Goal: Task Accomplishment & Management: Manage account settings

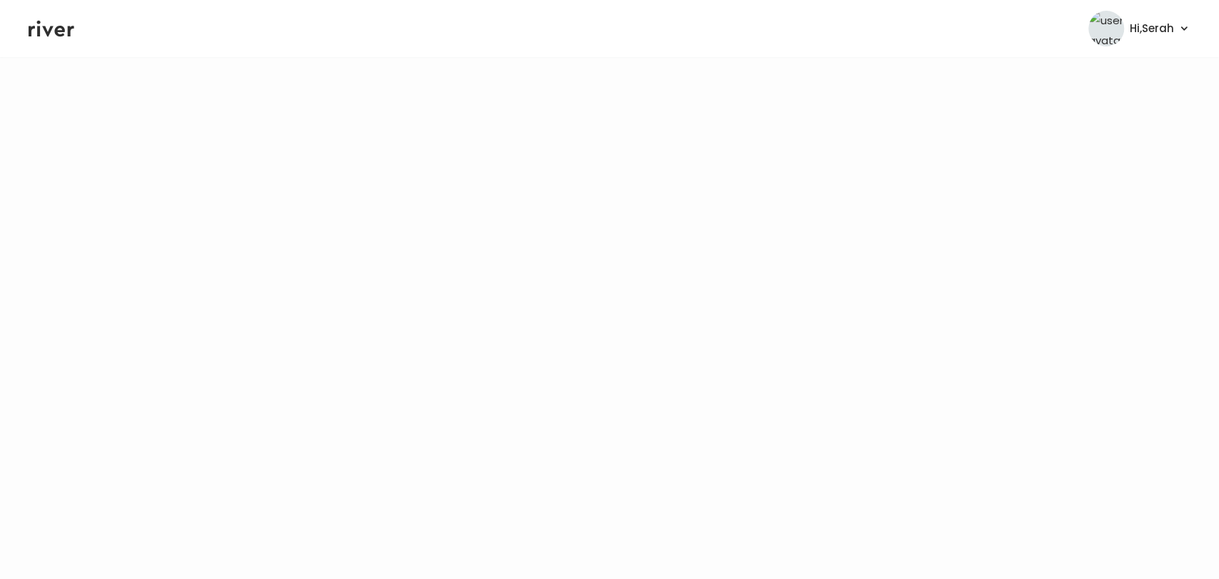
click at [57, 29] on icon at bounding box center [52, 29] width 46 height 16
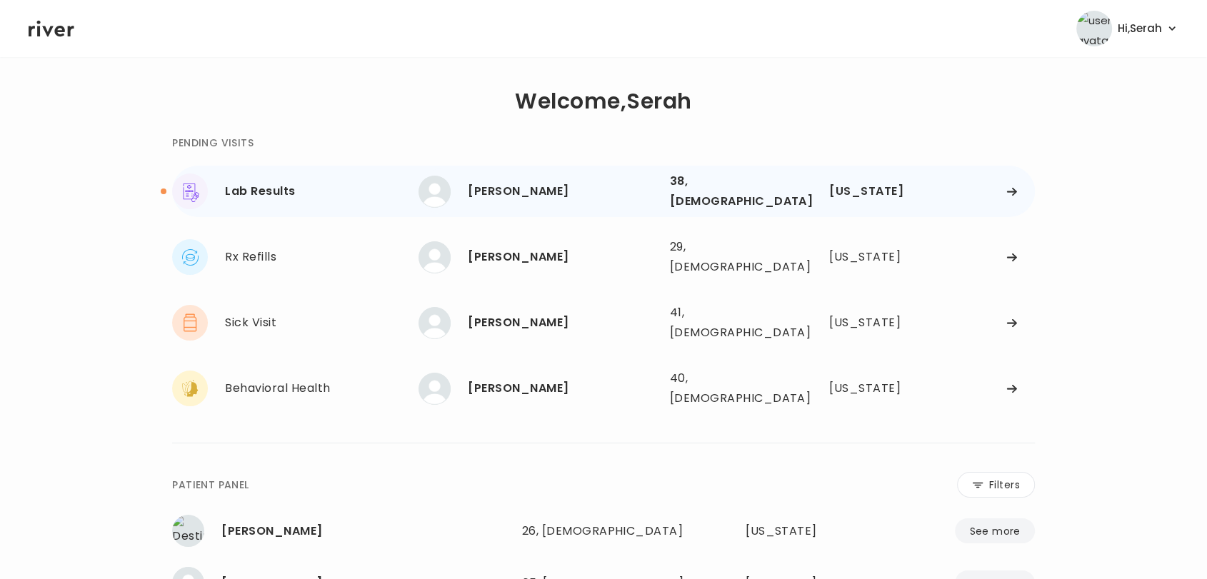
click at [514, 187] on div "Eduardo Hernandez" at bounding box center [563, 191] width 190 height 20
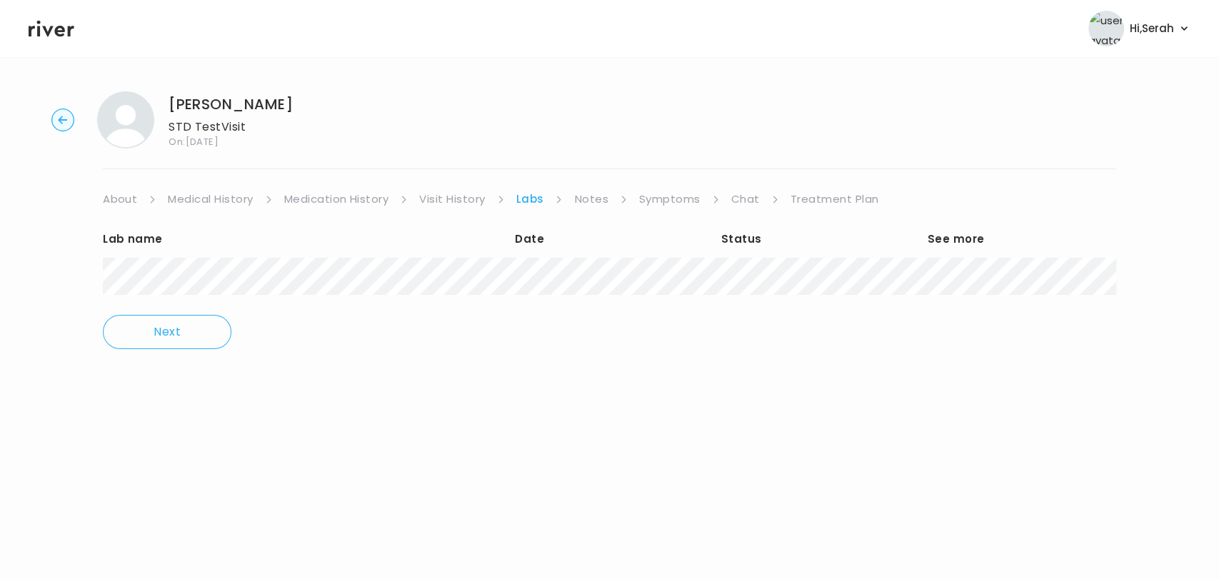
click at [749, 204] on link "Chat" at bounding box center [745, 199] width 29 height 20
click at [820, 202] on link "Treatment Plan" at bounding box center [834, 199] width 89 height 20
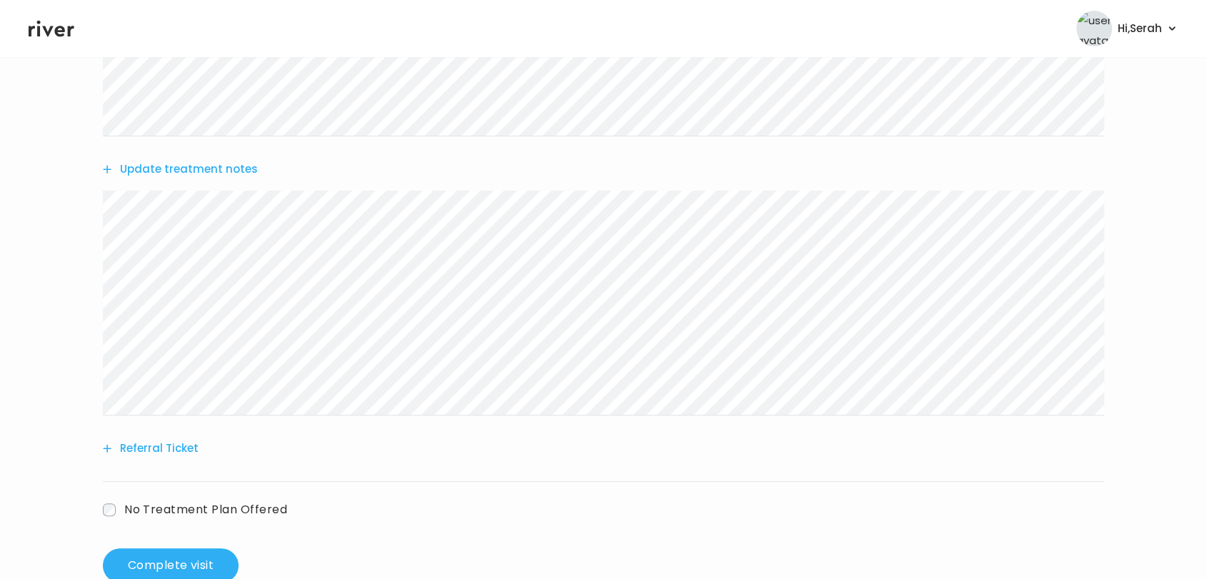
scroll to position [335, 0]
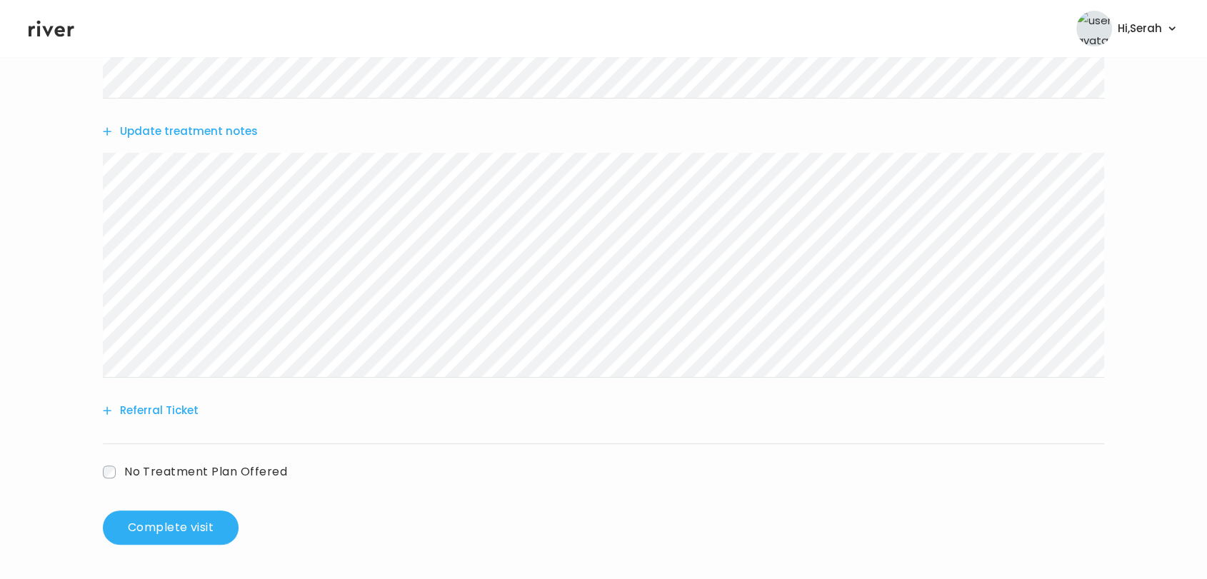
click at [198, 132] on button "Update treatment notes" at bounding box center [180, 131] width 155 height 20
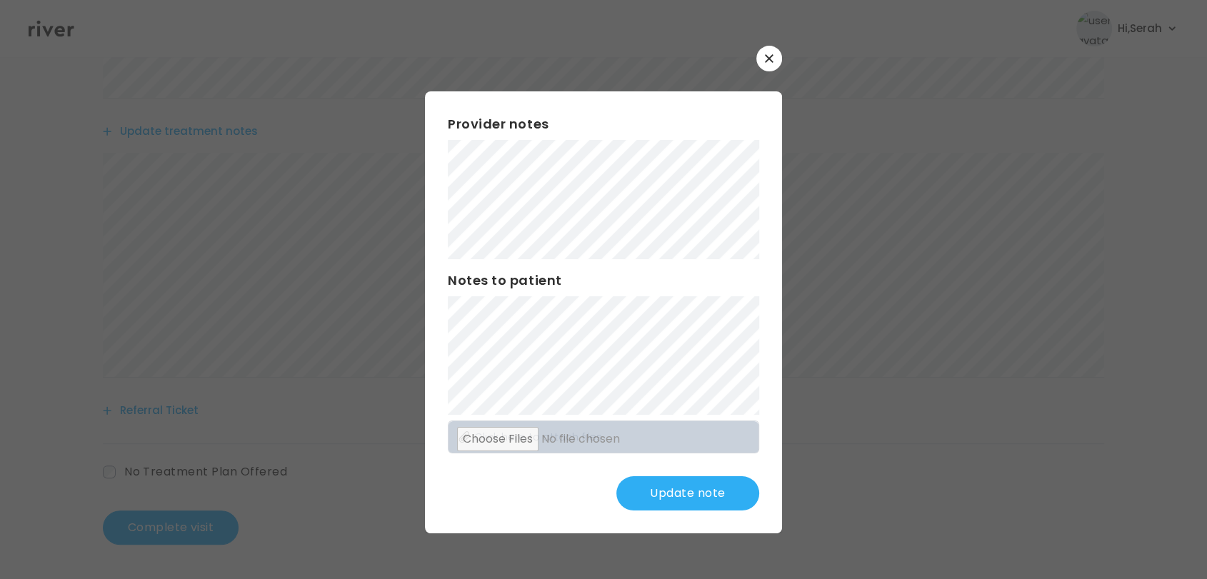
click at [662, 488] on button "Update note" at bounding box center [687, 493] width 143 height 34
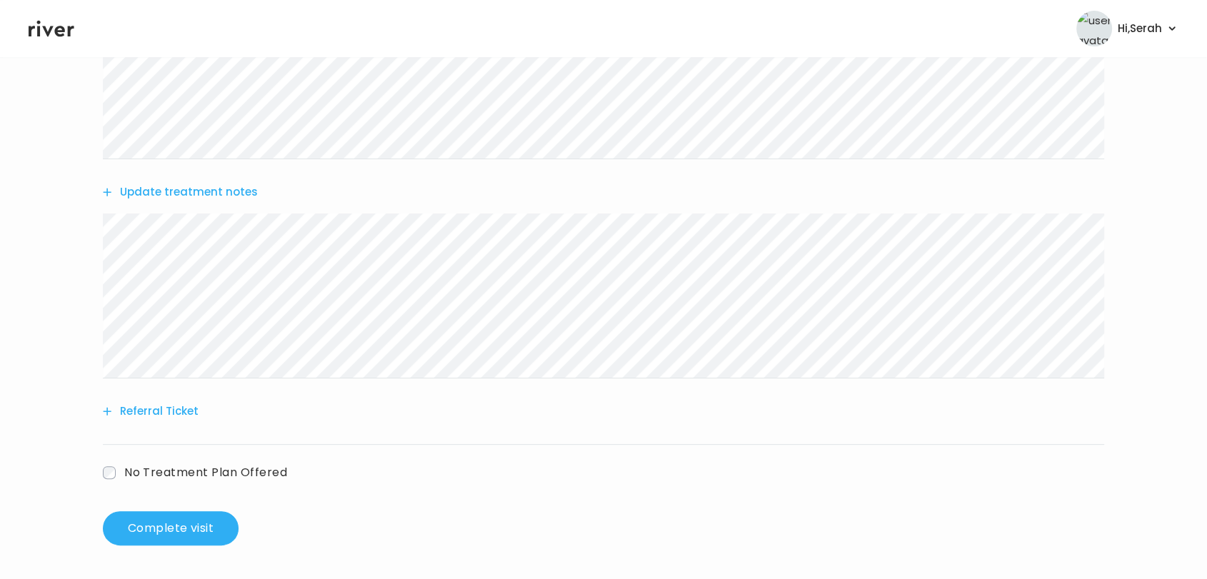
click at [166, 510] on div "Add new prescription Update lab tests Update treatment notes Referral Ticket No…" at bounding box center [603, 223] width 1001 height 576
click at [166, 521] on button "Complete visit" at bounding box center [171, 528] width 136 height 34
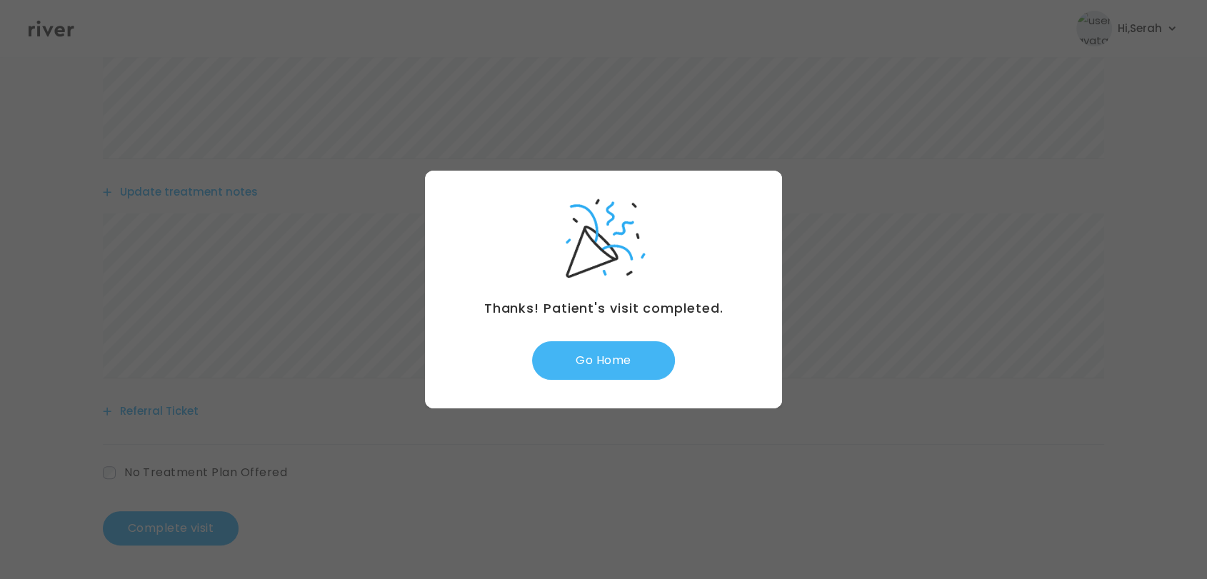
click at [610, 356] on button "Go Home" at bounding box center [603, 360] width 143 height 39
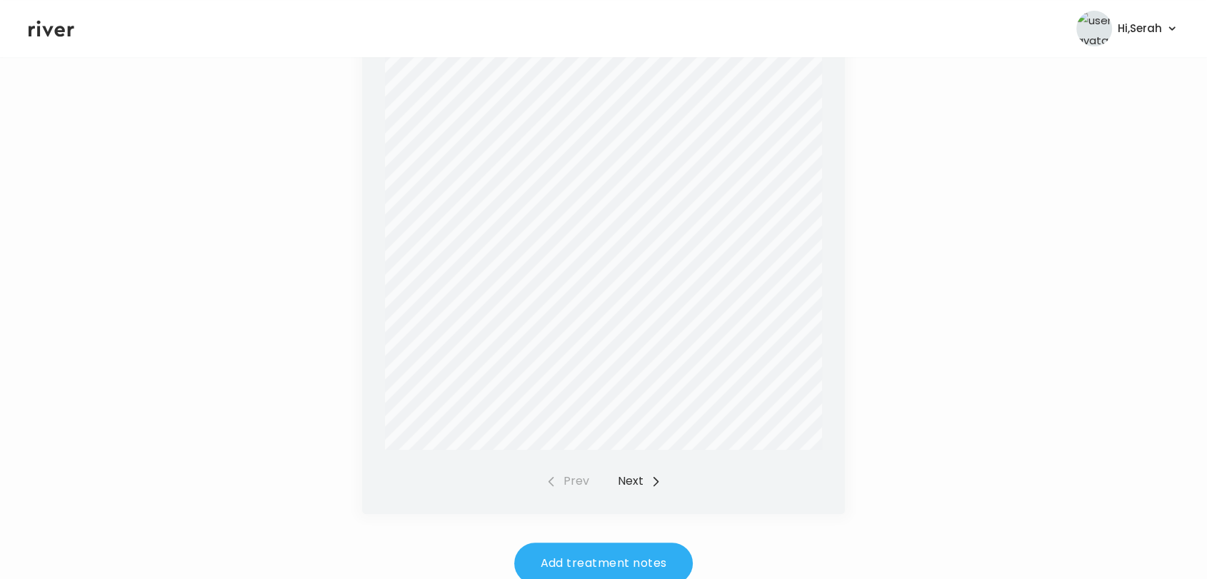
scroll to position [453, 0]
click at [641, 475] on button "Next" at bounding box center [640, 470] width 44 height 20
click at [576, 470] on button "Prev" at bounding box center [568, 470] width 44 height 20
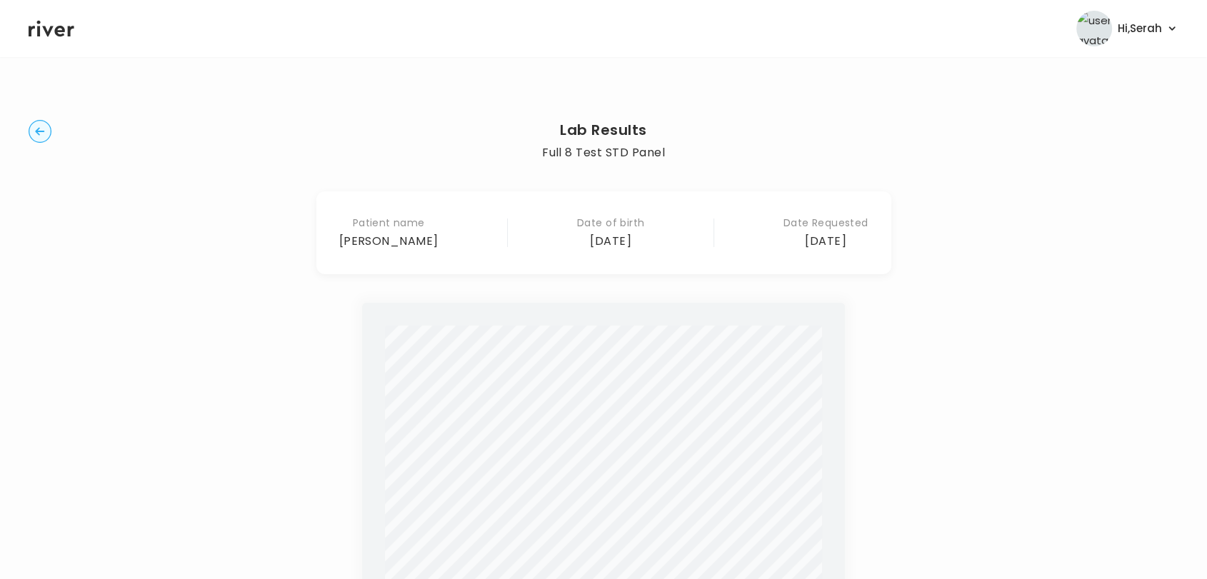
scroll to position [0, 0]
click at [26, 149] on main "Lab Results Full 8 Test STD Panel Patient name Eduardo Hernandez Date of birth …" at bounding box center [603, 572] width 1207 height 1031
click at [41, 131] on icon "button" at bounding box center [39, 131] width 9 height 8
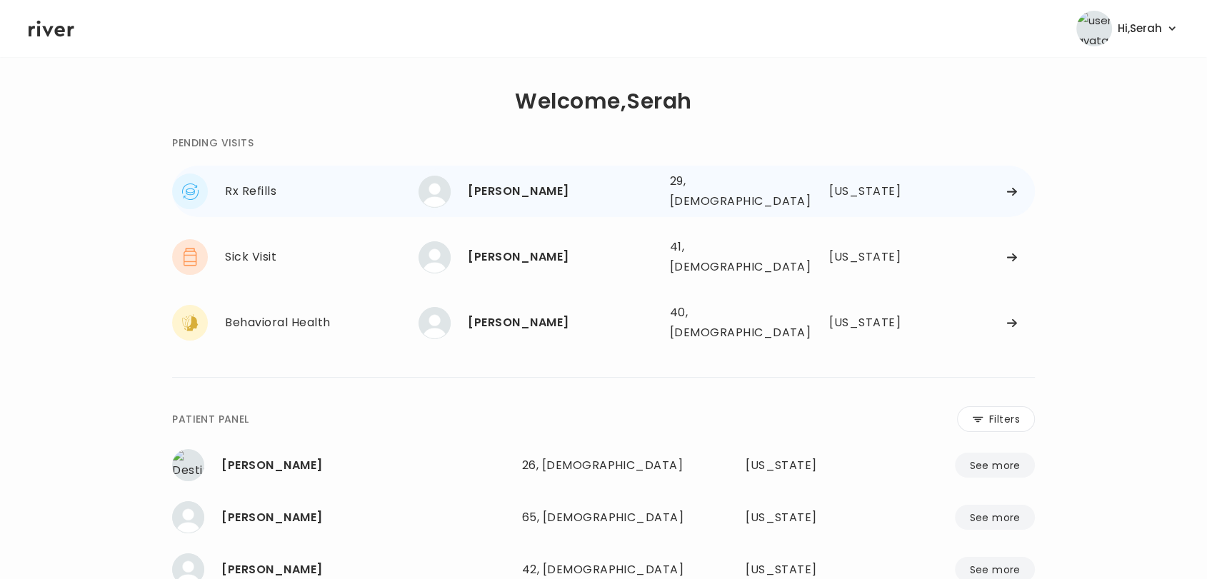
click at [537, 188] on div "[PERSON_NAME]" at bounding box center [563, 191] width 190 height 20
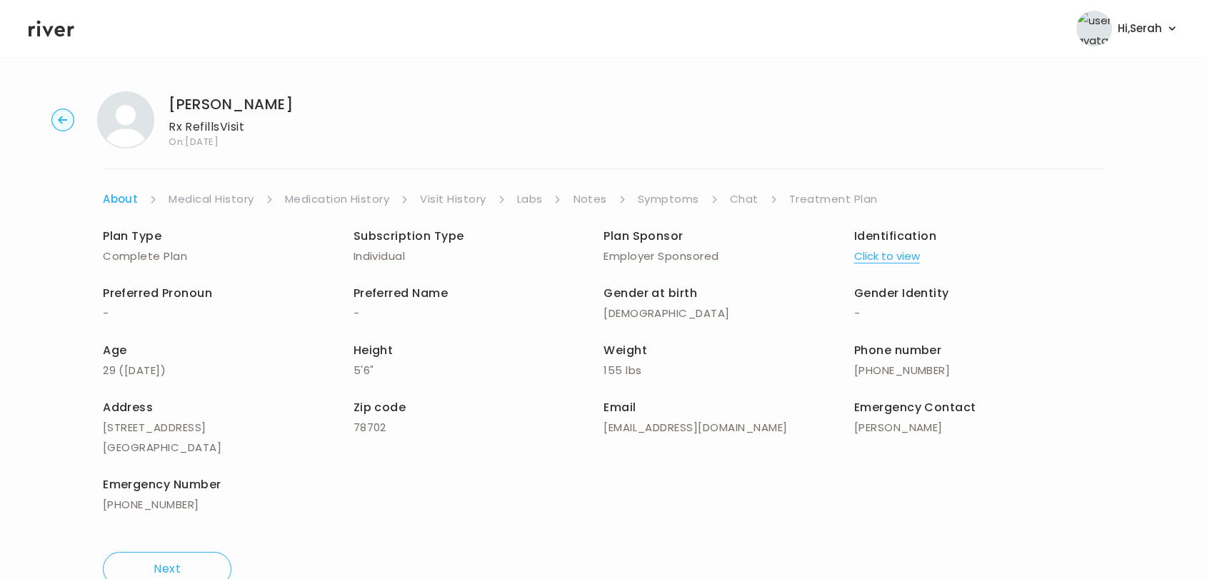
click at [684, 200] on link "Symptoms" at bounding box center [668, 199] width 61 height 20
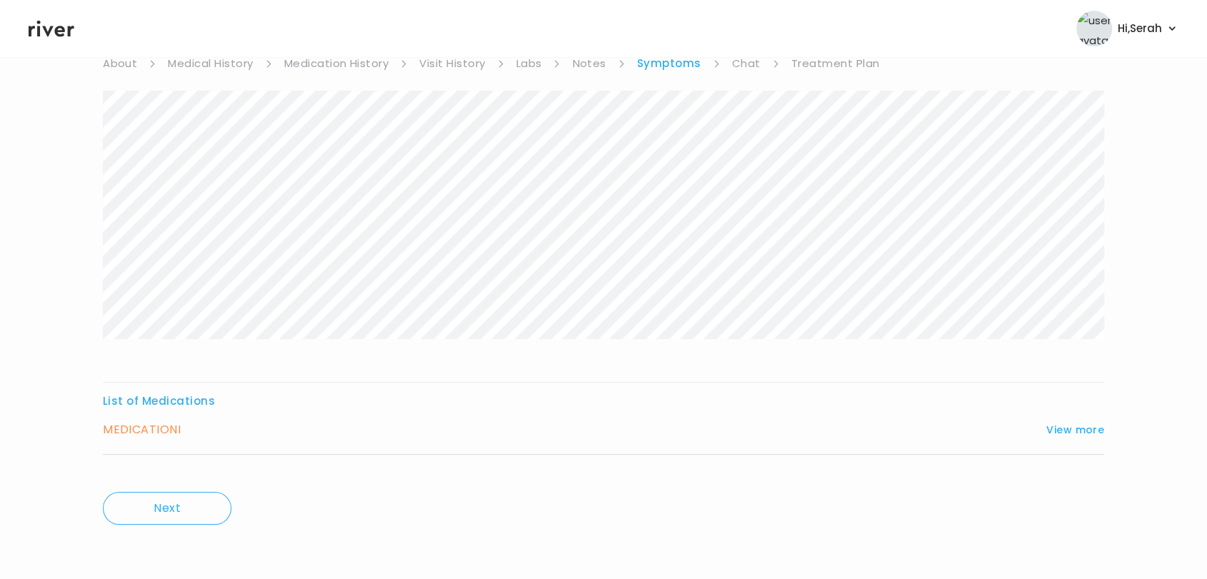
scroll to position [135, 0]
click at [1073, 426] on button "View more" at bounding box center [1075, 430] width 58 height 17
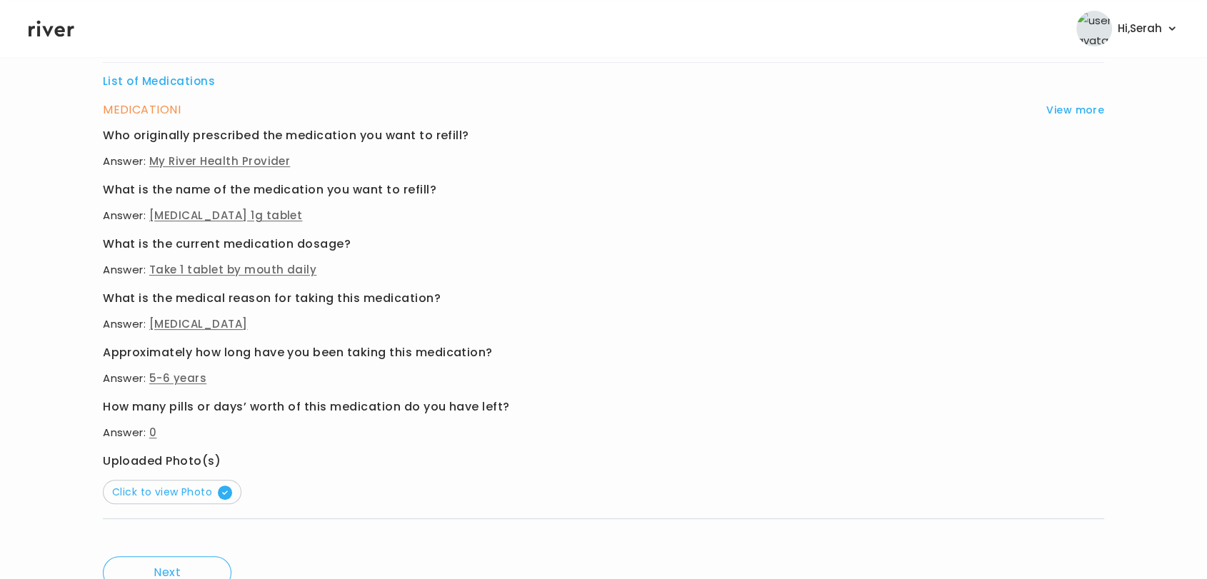
scroll to position [455, 0]
click at [144, 498] on span "Click to view Photo" at bounding box center [172, 493] width 120 height 14
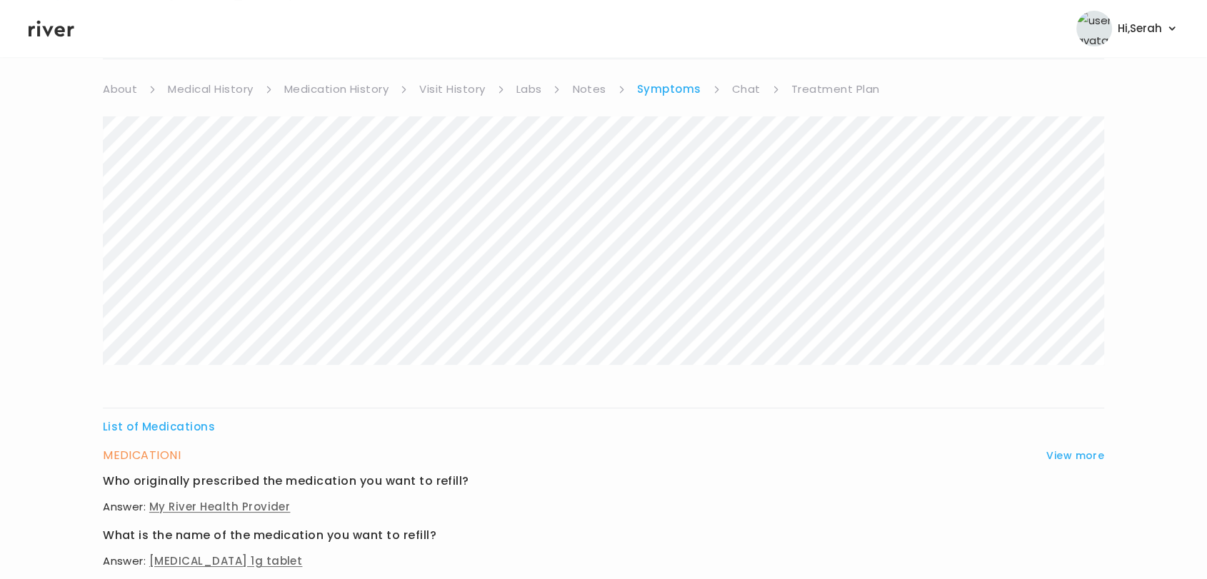
scroll to position [0, 0]
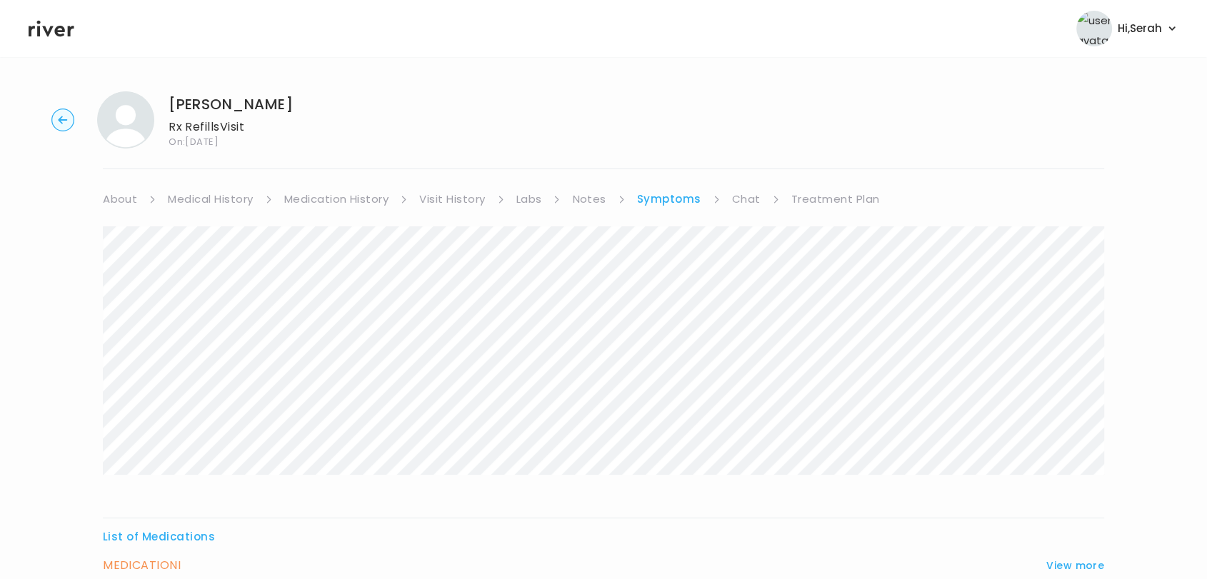
click at [331, 207] on link "Medication History" at bounding box center [336, 199] width 105 height 20
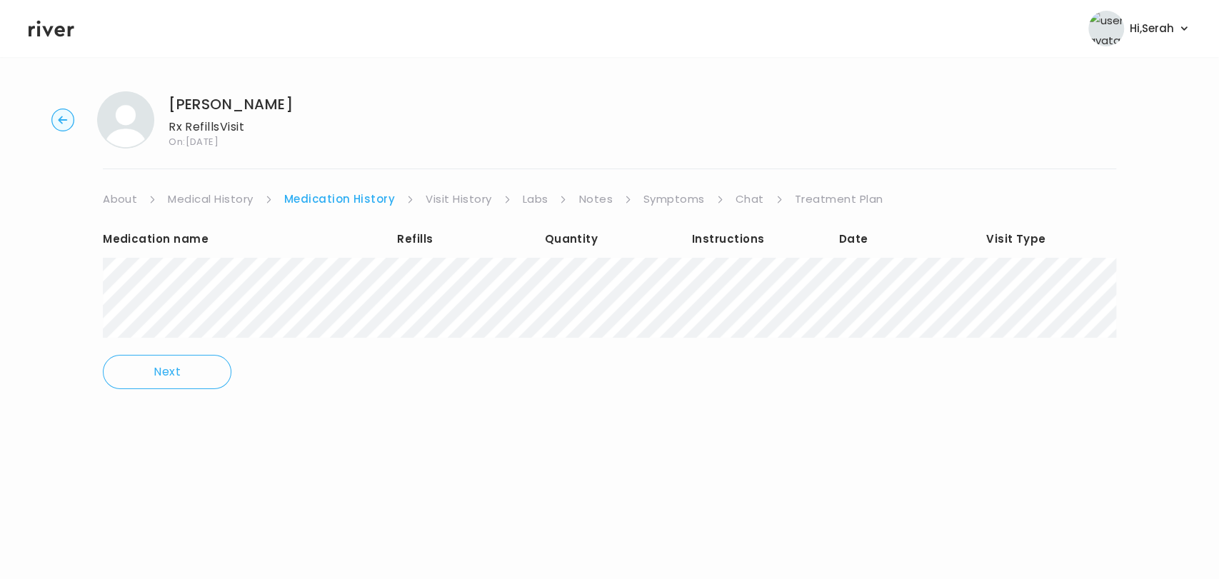
click at [747, 195] on link "Chat" at bounding box center [750, 199] width 29 height 20
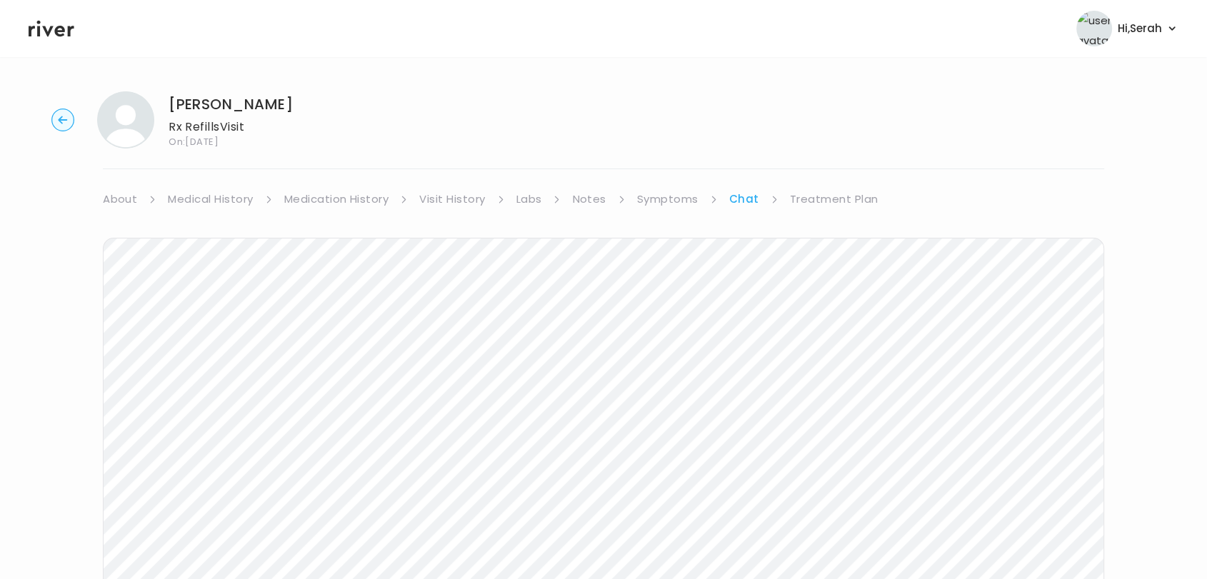
click at [811, 194] on link "Treatment Plan" at bounding box center [834, 199] width 89 height 20
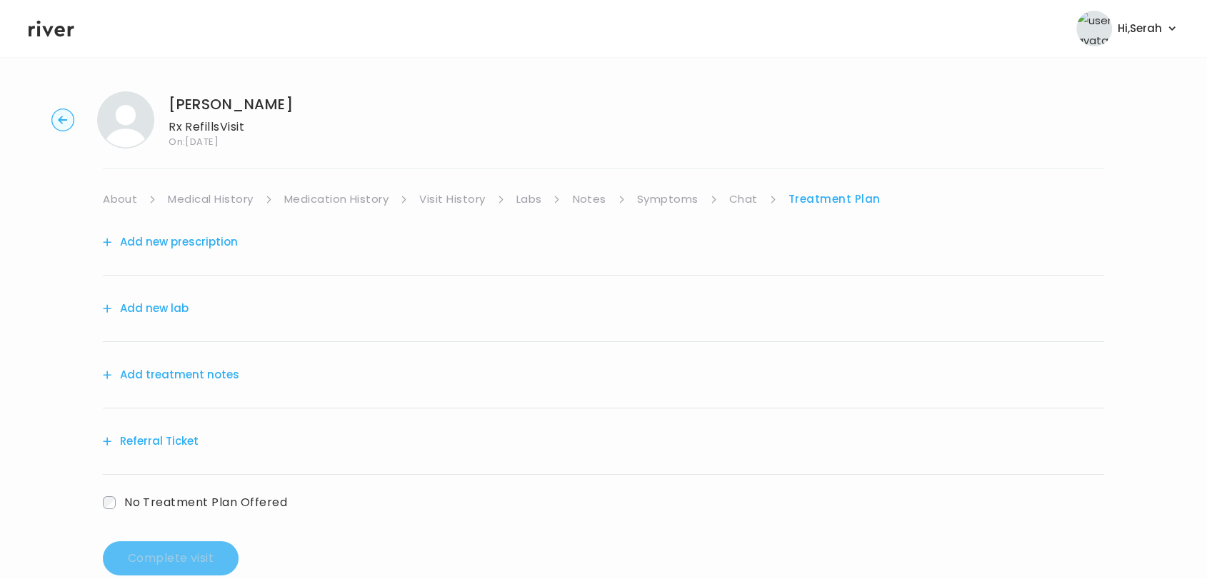
click at [391, 384] on div "Add treatment notes" at bounding box center [603, 375] width 1001 height 66
click at [211, 238] on button "Add new prescription" at bounding box center [170, 242] width 135 height 20
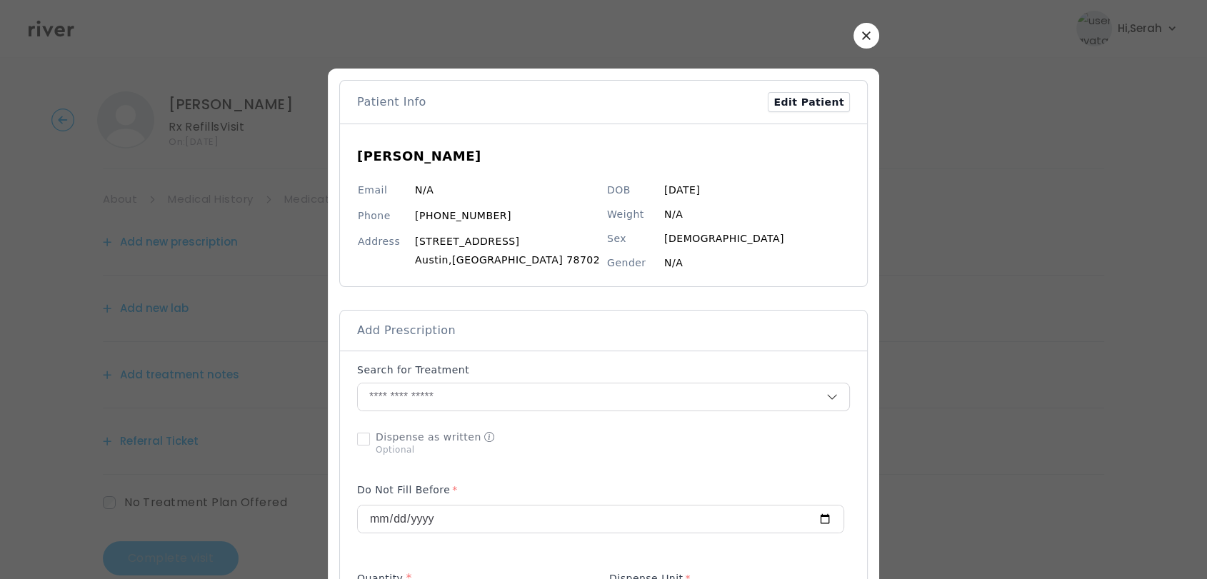
scroll to position [66, 0]
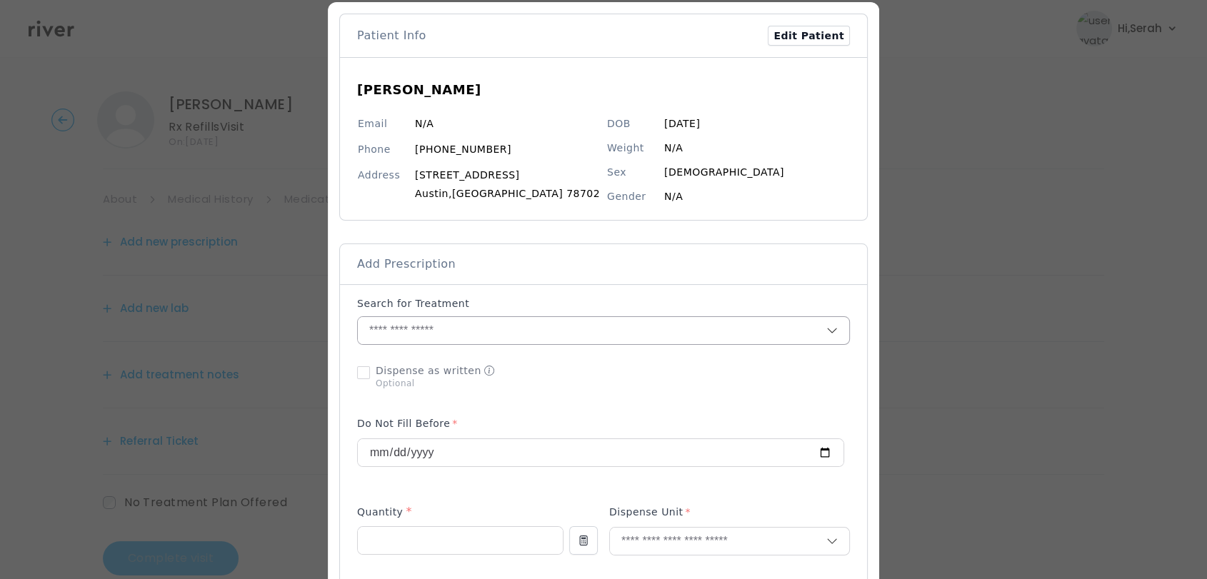
click at [460, 331] on input "text" at bounding box center [592, 330] width 469 height 27
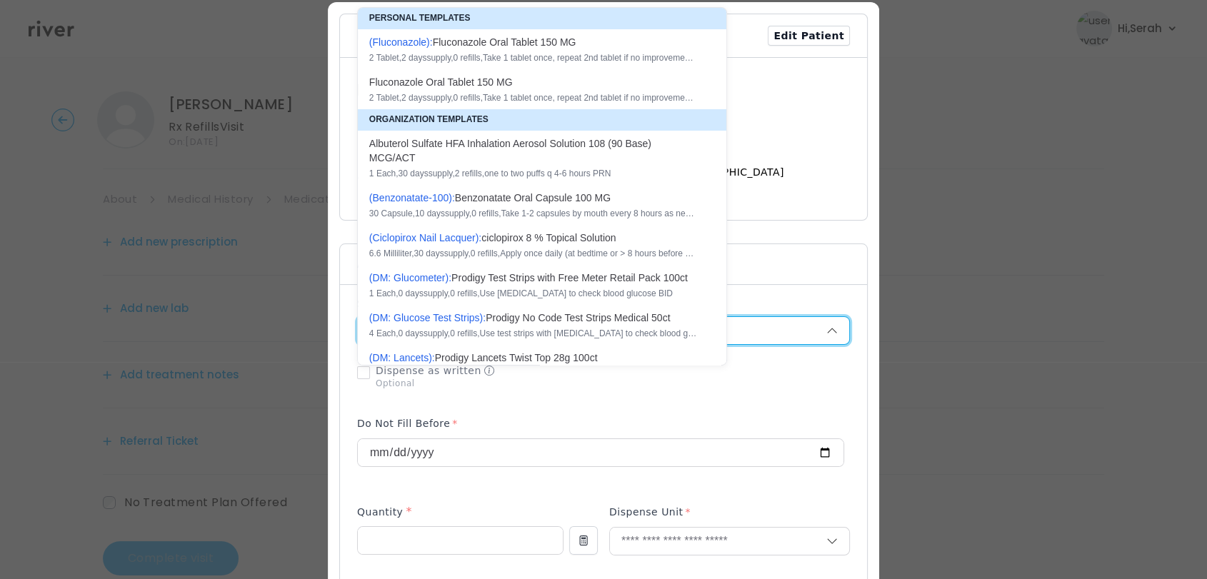
type input "**"
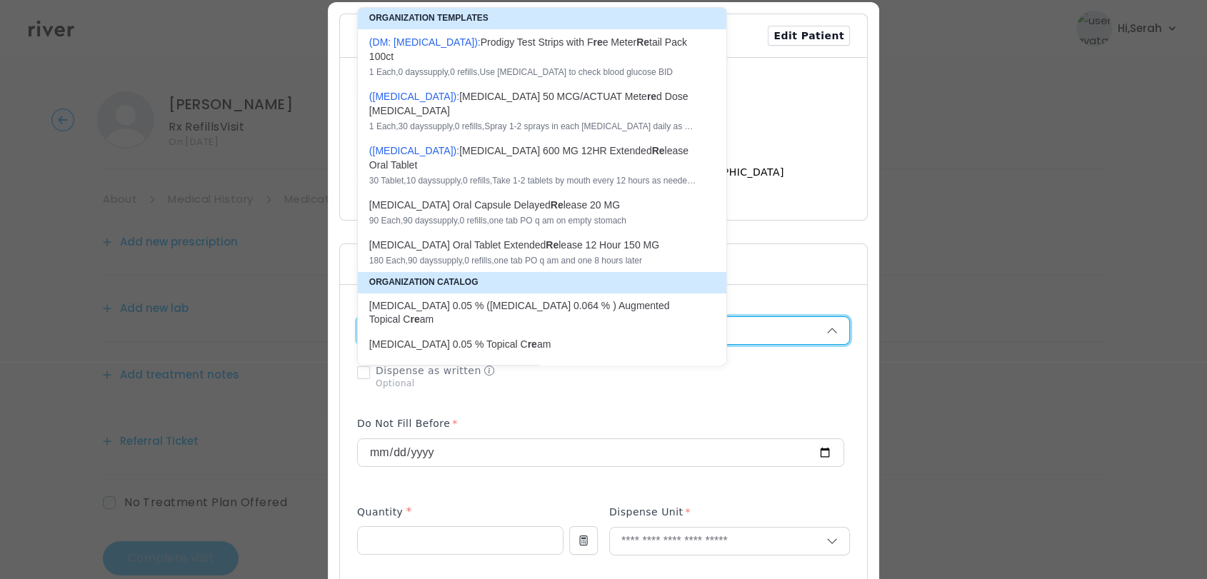
click at [777, 381] on div at bounding box center [603, 376] width 493 height 37
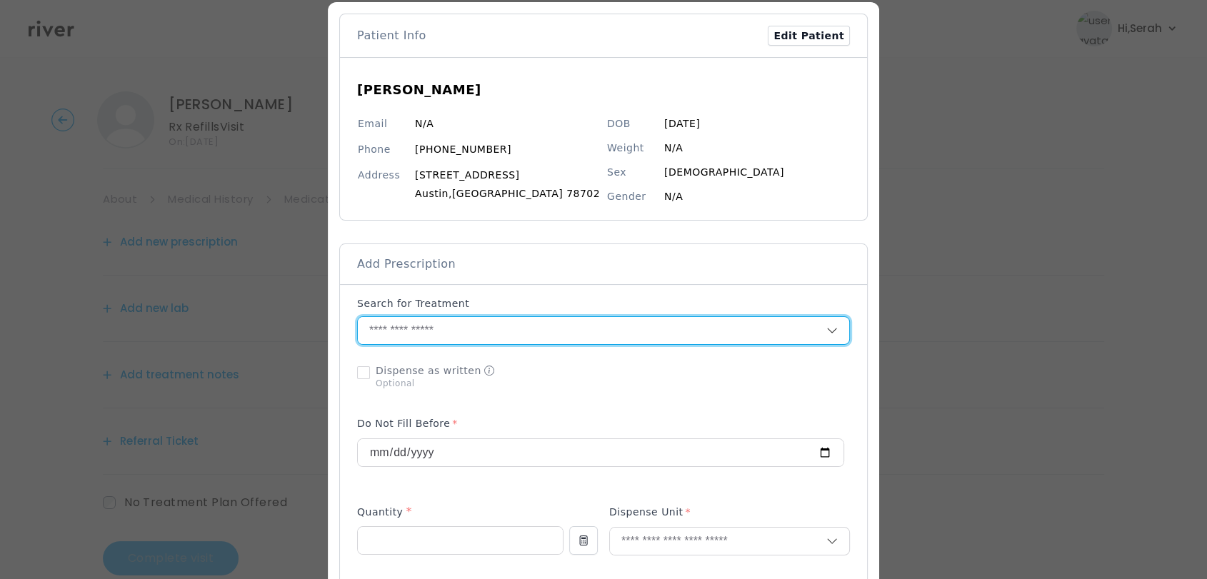
click at [712, 329] on input "text" at bounding box center [592, 330] width 469 height 27
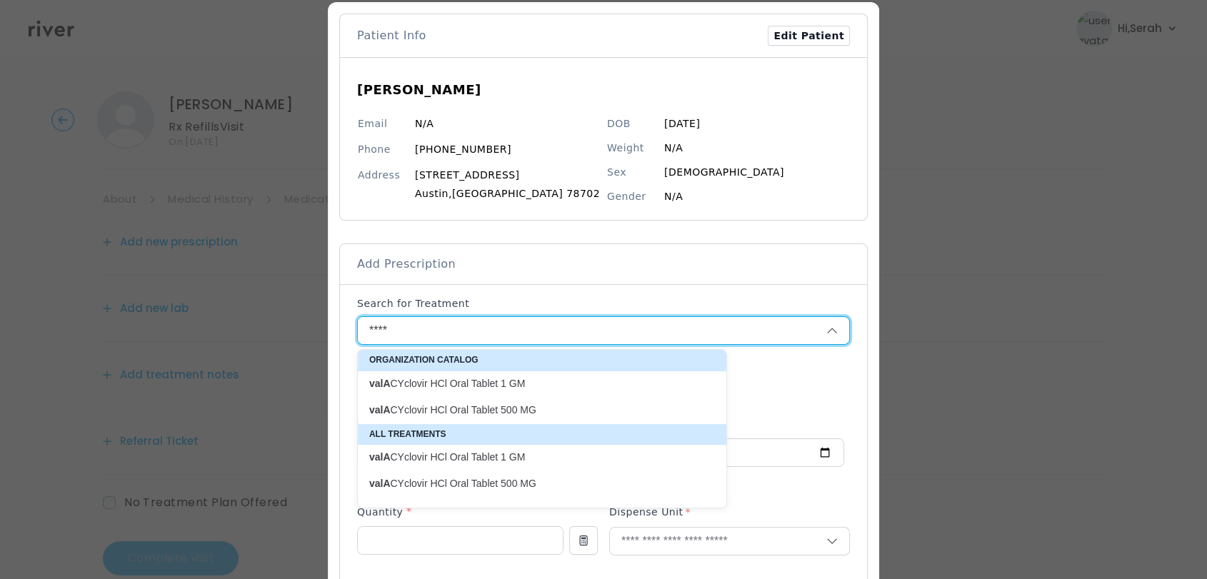
click at [552, 379] on p "valA CYclovir HCl Oral Tablet 1 GM" at bounding box center [533, 384] width 329 height 14
type input "**********"
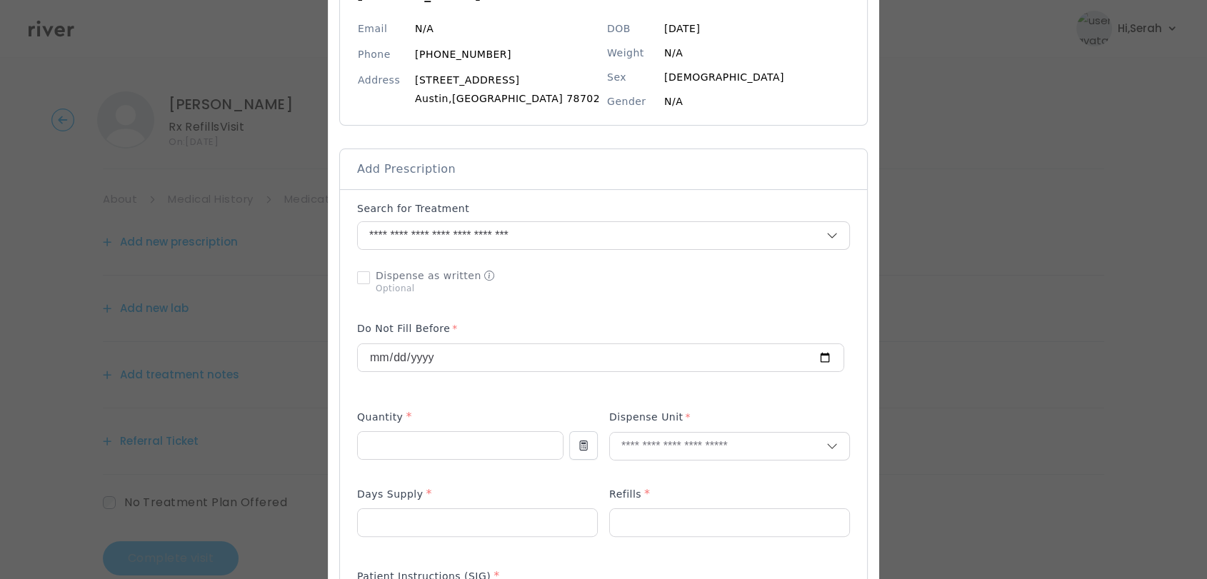
scroll to position [166, 0]
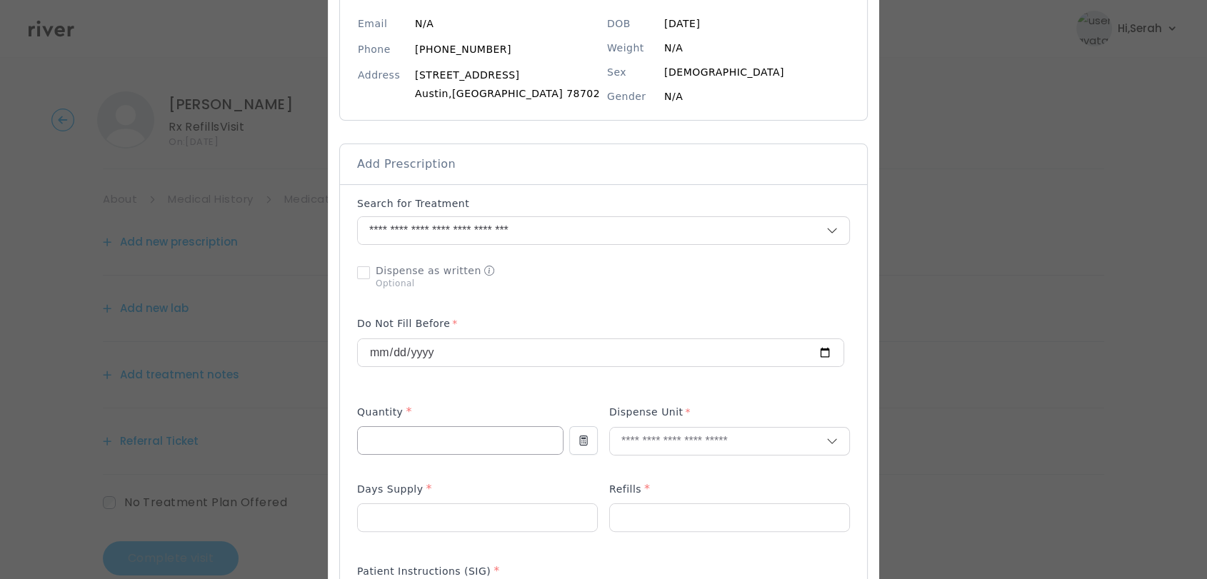
click at [485, 438] on input "number" at bounding box center [460, 440] width 205 height 27
type input "**"
click at [671, 434] on input "text" at bounding box center [718, 441] width 216 height 27
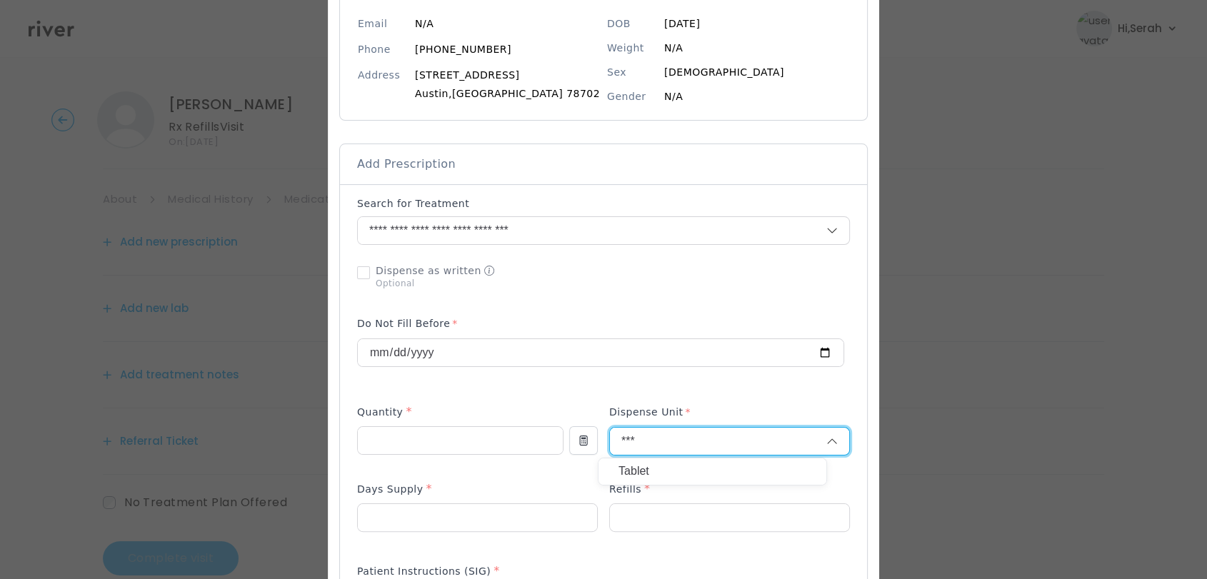
type input "***"
click at [658, 459] on div "Tablet" at bounding box center [713, 472] width 228 height 26
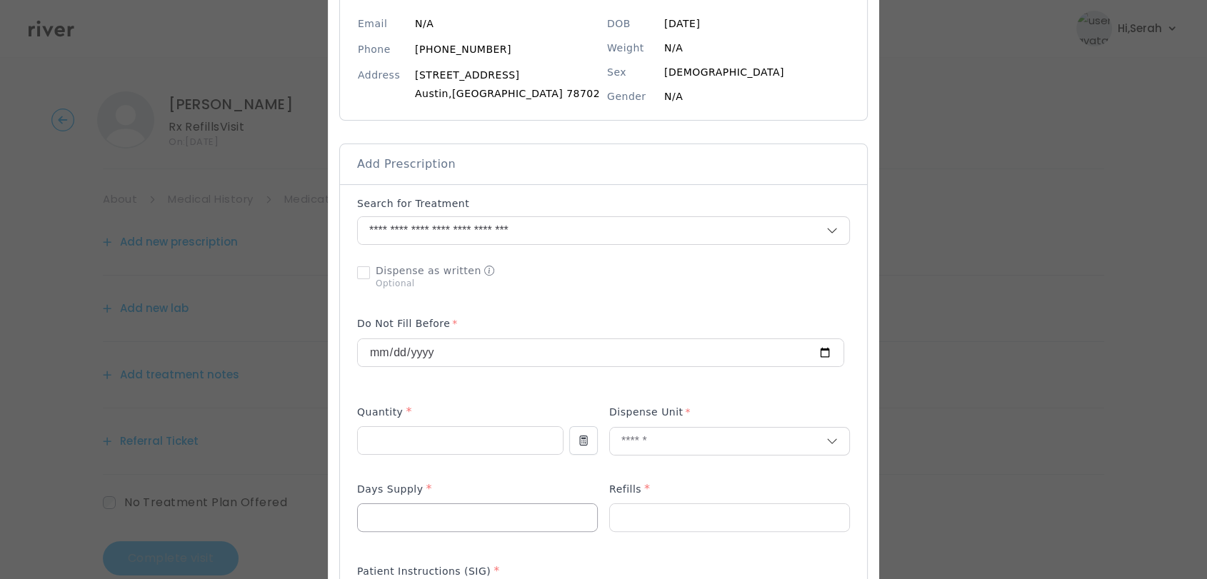
click at [511, 512] on input "number" at bounding box center [477, 517] width 239 height 27
type input "**"
click at [659, 521] on input "number" at bounding box center [729, 517] width 239 height 27
type input "*"
click at [586, 483] on div "Days Supply *" at bounding box center [477, 492] width 241 height 23
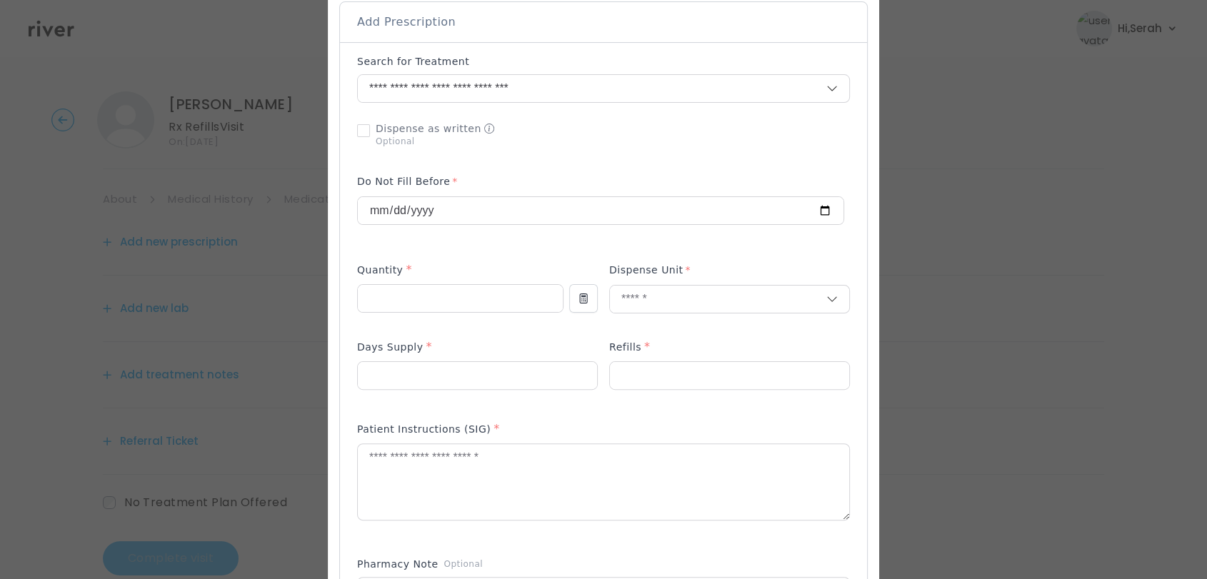
scroll to position [309, 0]
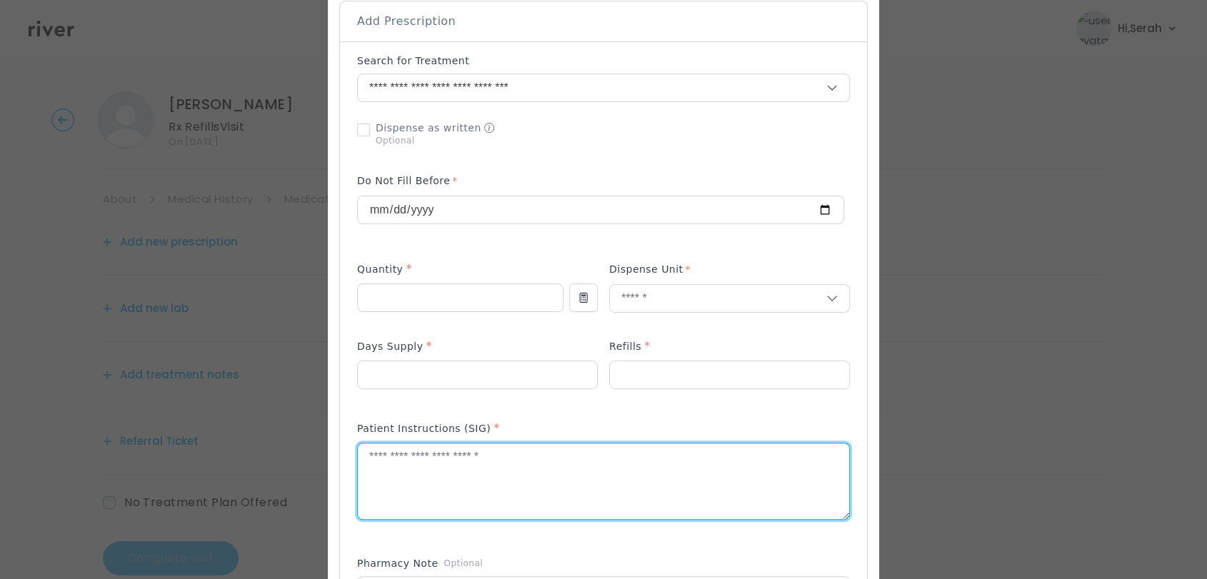
click at [567, 471] on textarea at bounding box center [603, 482] width 491 height 76
type textarea "**********"
click at [614, 410] on div "Add Prescription to Order" at bounding box center [603, 403] width 493 height 699
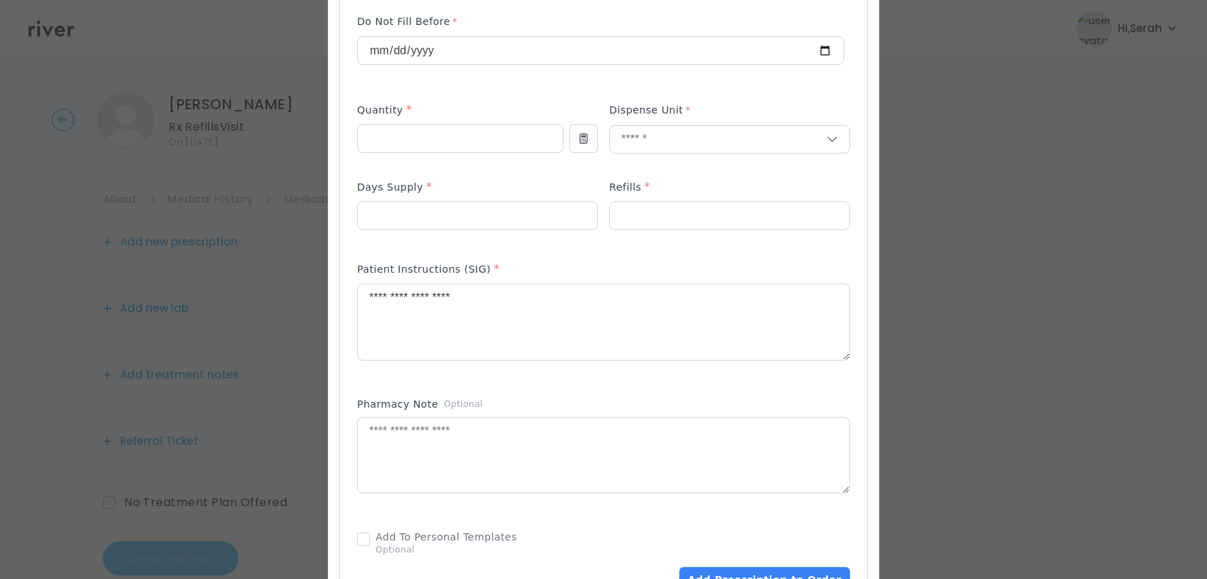
scroll to position [549, 0]
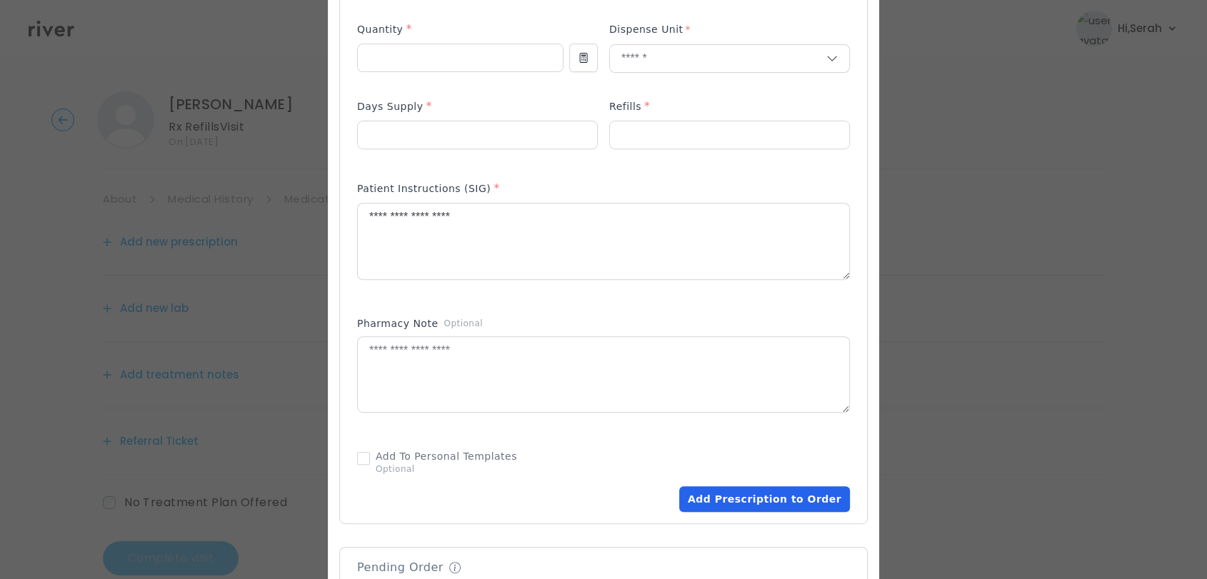
click at [709, 502] on button "Add Prescription to Order" at bounding box center [764, 499] width 171 height 26
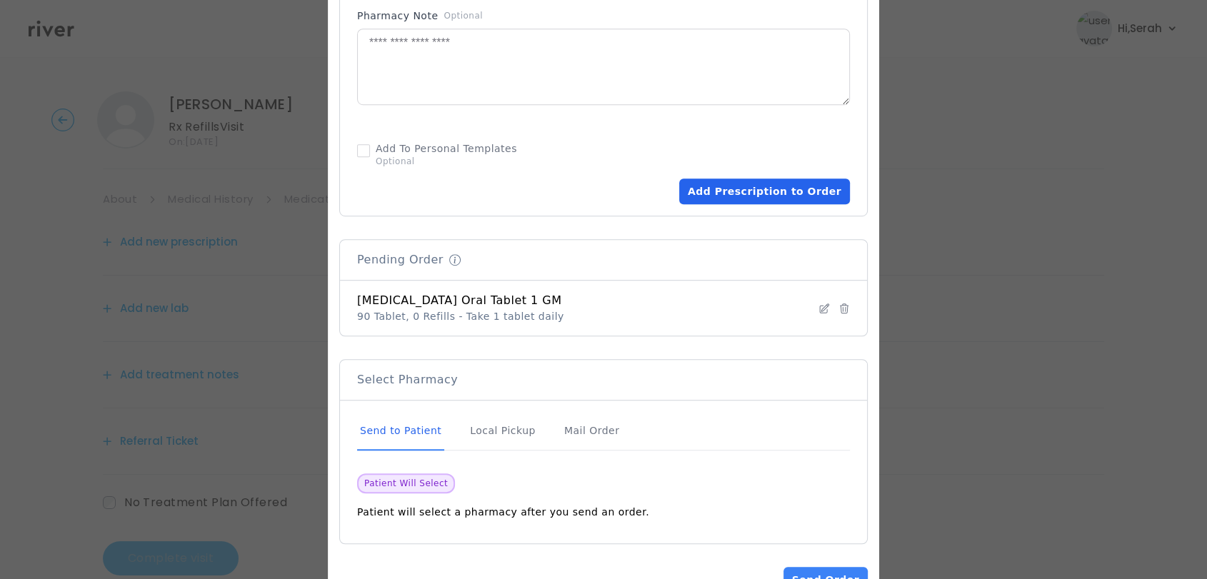
scroll to position [903, 0]
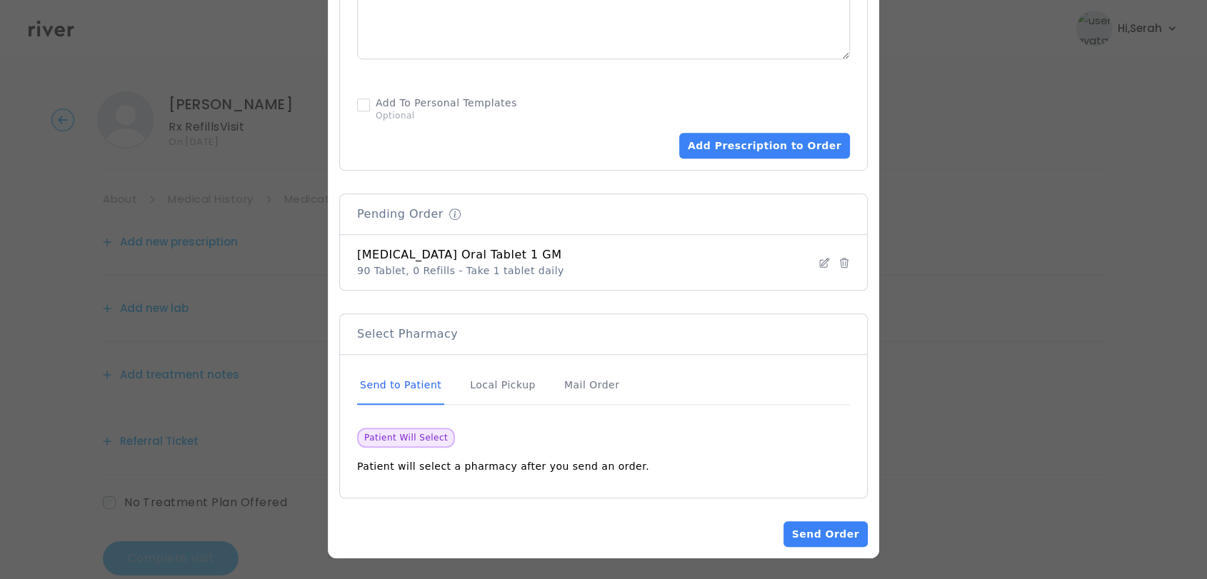
click at [823, 534] on button "Send Order" at bounding box center [826, 534] width 84 height 26
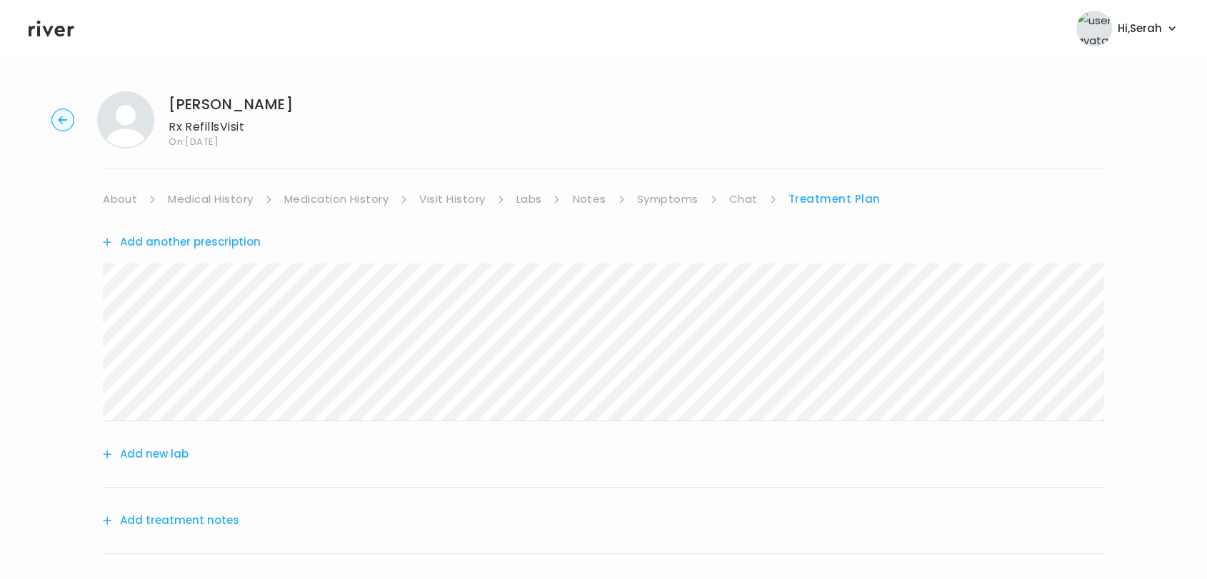
click at [217, 511] on button "Add treatment notes" at bounding box center [171, 521] width 136 height 20
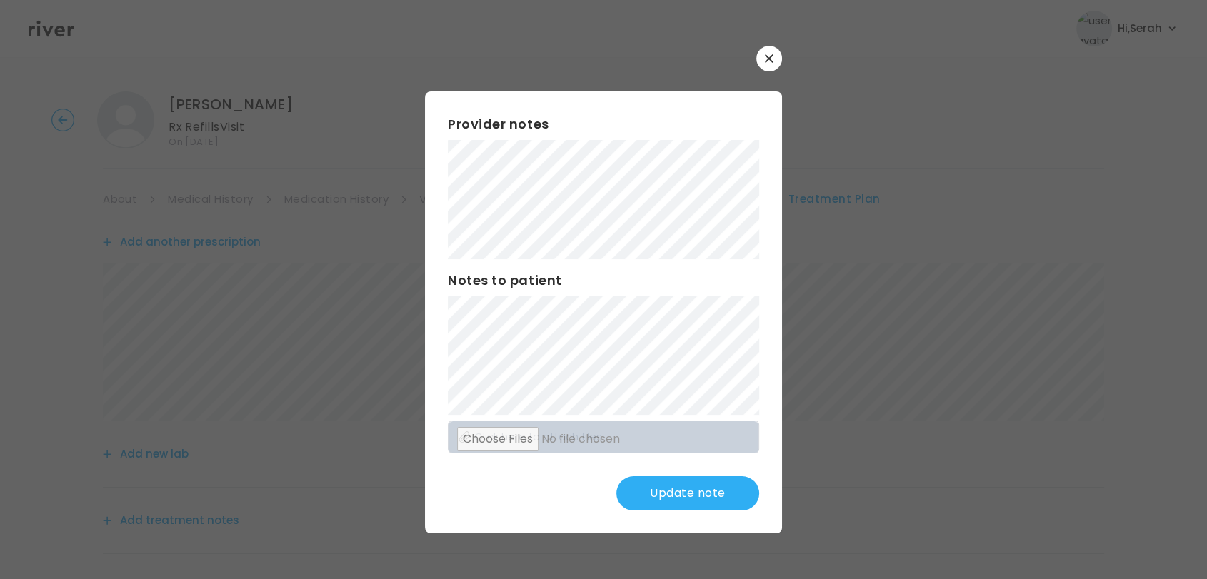
click at [672, 491] on button "Update note" at bounding box center [687, 493] width 143 height 34
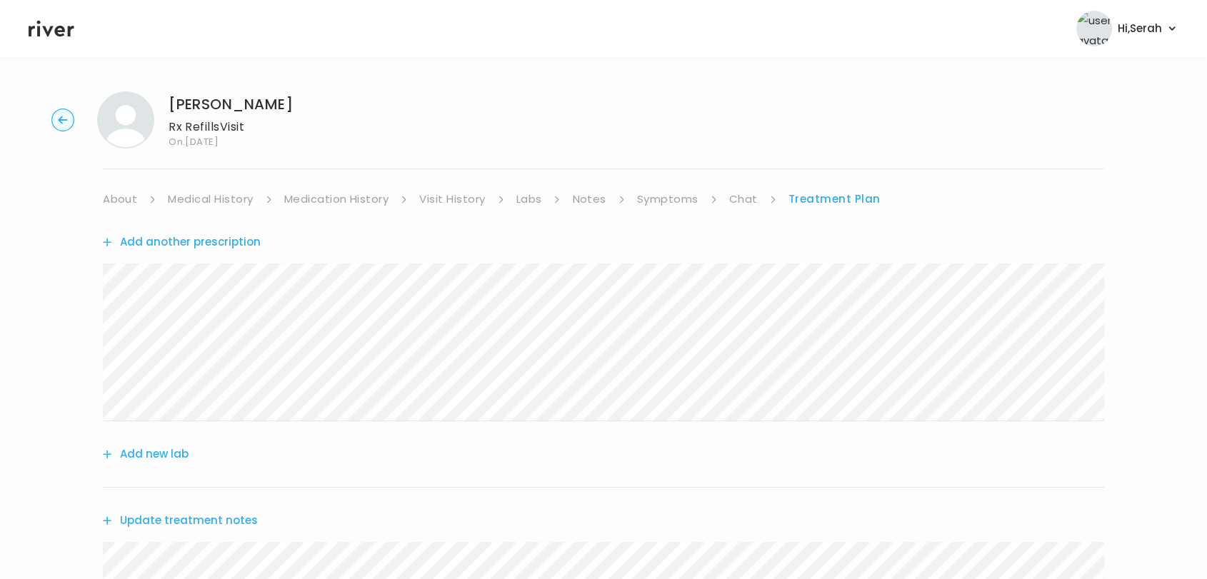
scroll to position [329, 0]
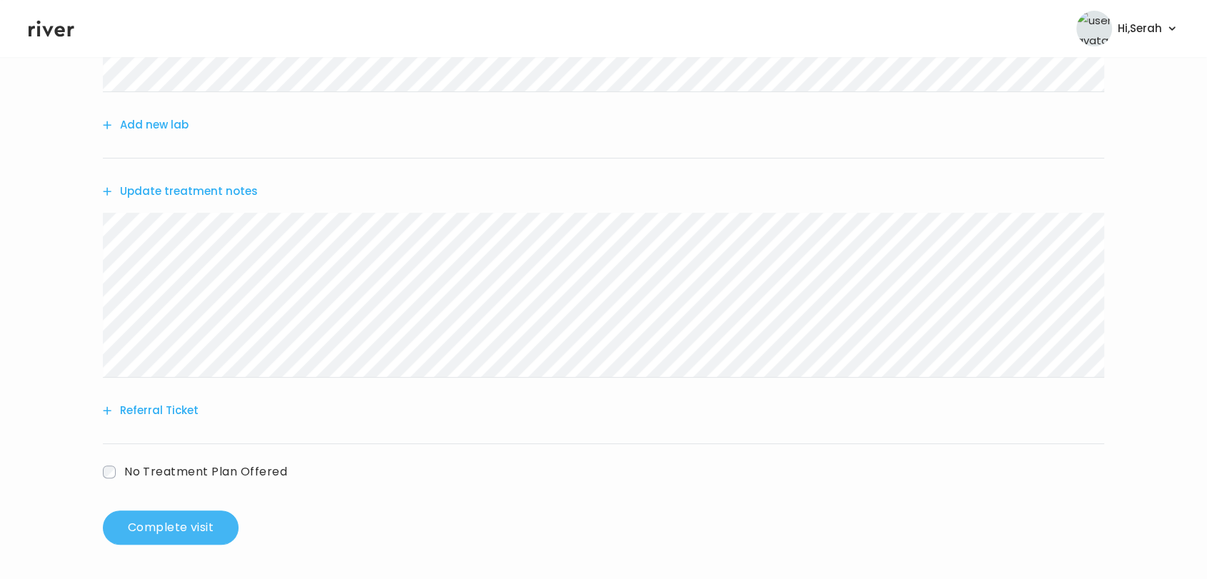
click at [206, 521] on button "Complete visit" at bounding box center [171, 528] width 136 height 34
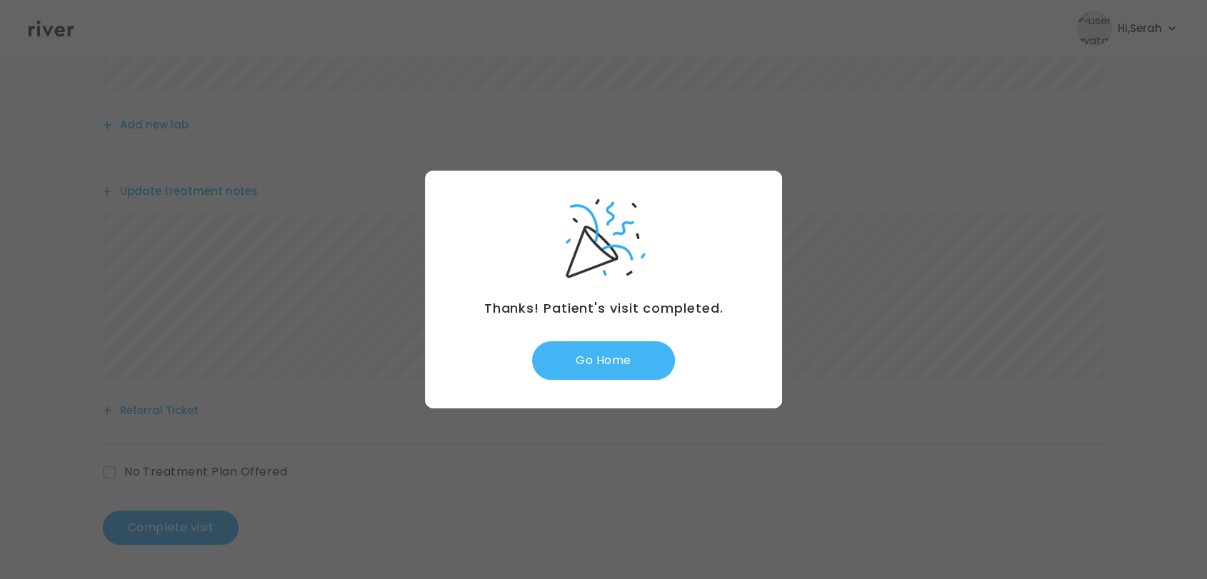
click at [586, 367] on button "Go Home" at bounding box center [603, 360] width 143 height 39
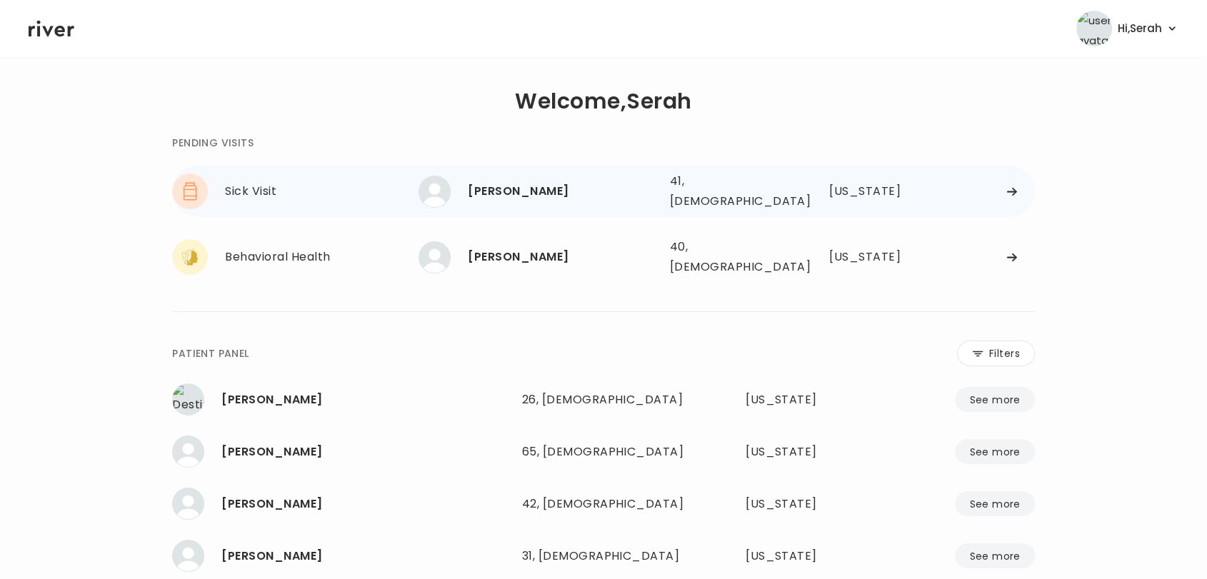
click at [564, 190] on div "[PERSON_NAME]" at bounding box center [563, 191] width 190 height 20
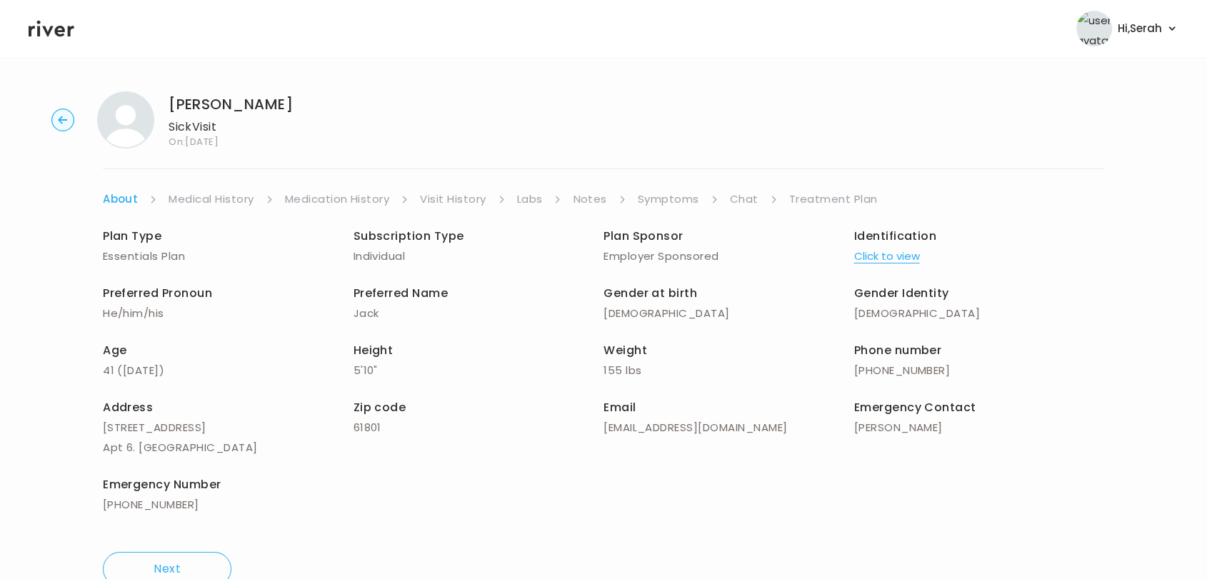
click at [667, 198] on link "Symptoms" at bounding box center [668, 199] width 61 height 20
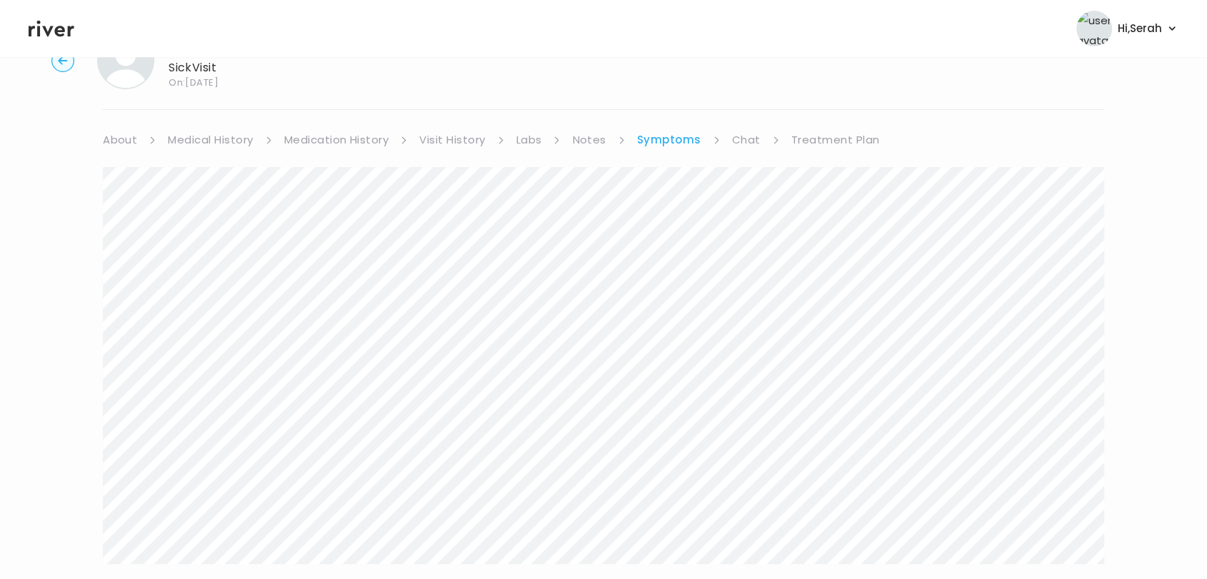
scroll to position [58, 0]
click at [743, 144] on link "Chat" at bounding box center [746, 141] width 29 height 20
click at [657, 136] on link "Symptoms" at bounding box center [667, 141] width 61 height 20
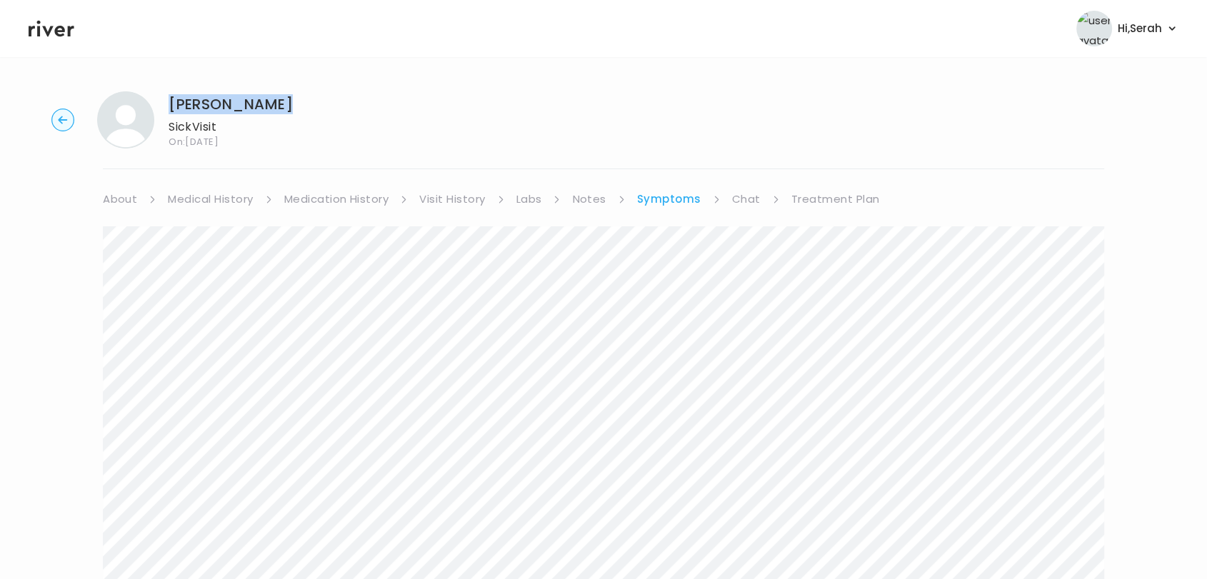
drag, startPoint x: 225, startPoint y: 103, endPoint x: 169, endPoint y: 96, distance: 56.8
click at [169, 96] on div "JOHN HARTLAUB Sick Visit On: 03 Oct 2025" at bounding box center [603, 119] width 1161 height 57
copy h1 "[PERSON_NAME]"
click at [169, 96] on h1 "[PERSON_NAME]" at bounding box center [231, 104] width 124 height 20
click at [351, 194] on link "Medication History" at bounding box center [336, 199] width 105 height 20
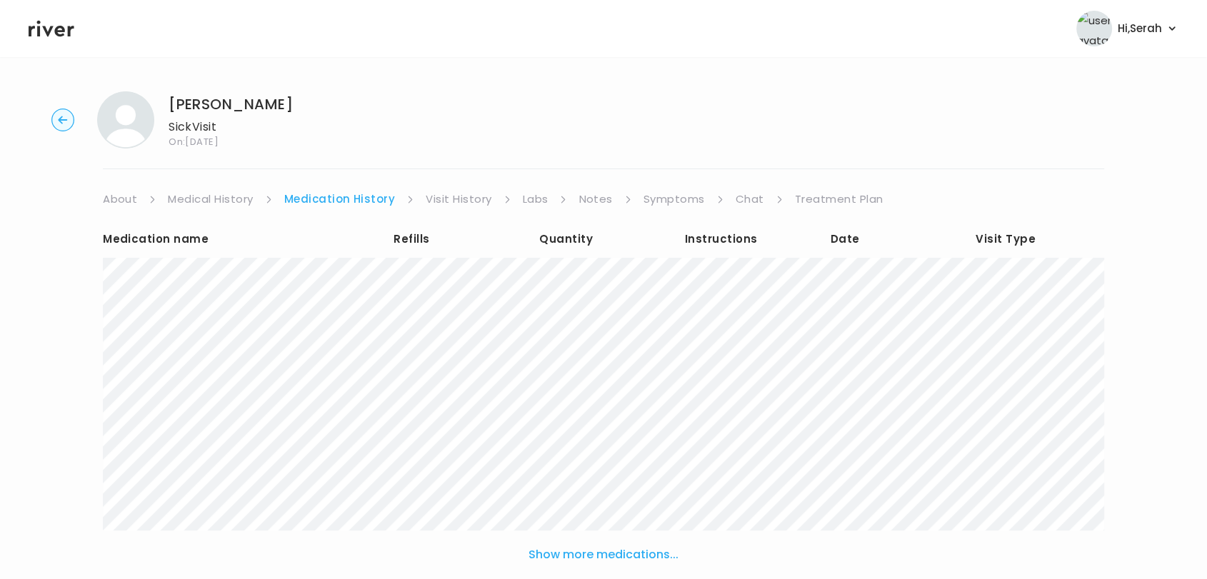
click at [744, 193] on link "Chat" at bounding box center [750, 199] width 29 height 20
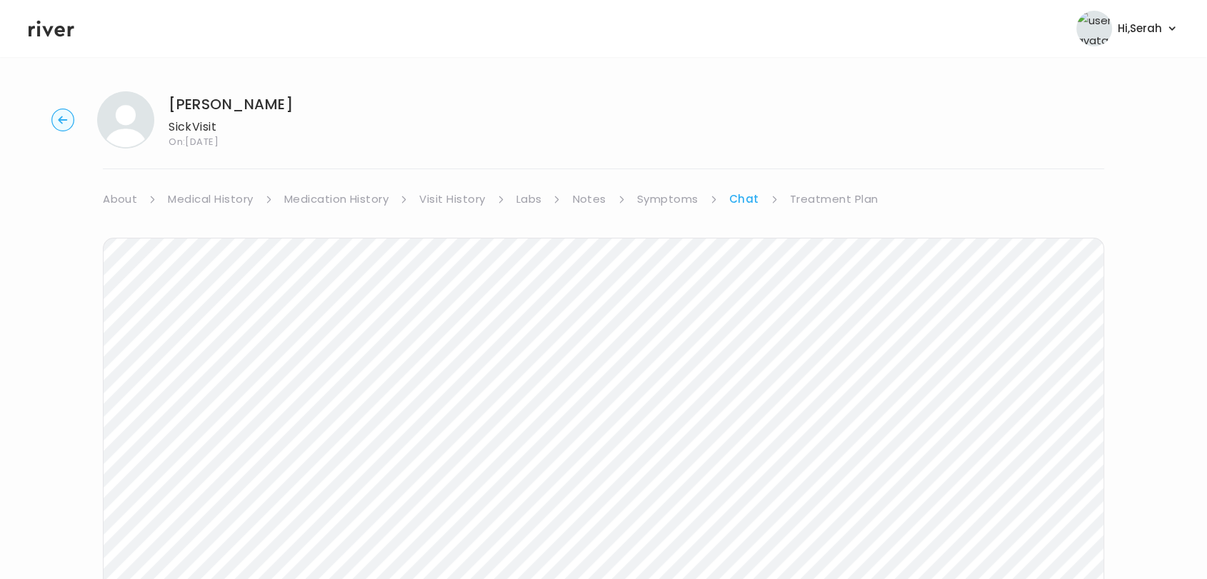
scroll to position [214, 0]
click at [54, 33] on icon at bounding box center [52, 28] width 46 height 21
